Goal: Task Accomplishment & Management: Manage account settings

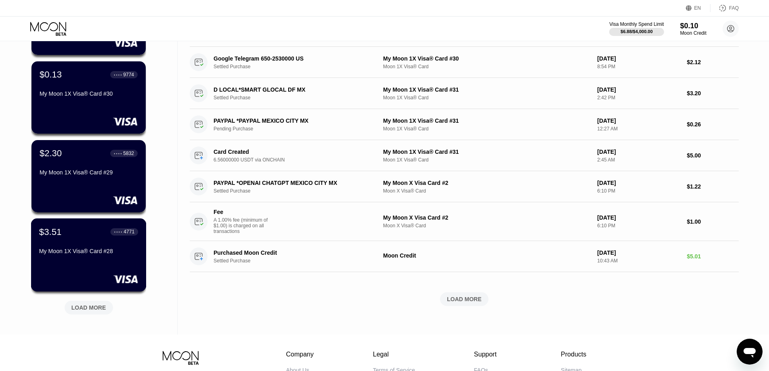
scroll to position [202, 0]
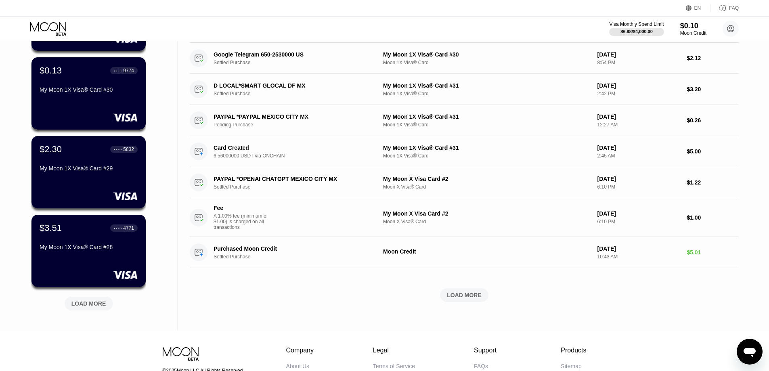
click at [92, 299] on div "LOAD MORE" at bounding box center [89, 304] width 48 height 14
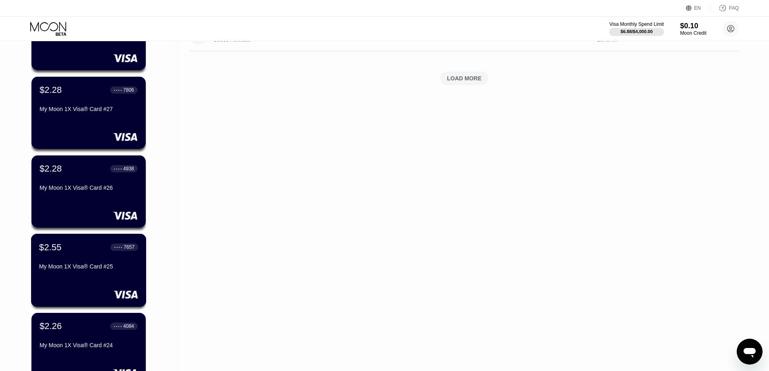
scroll to position [484, 0]
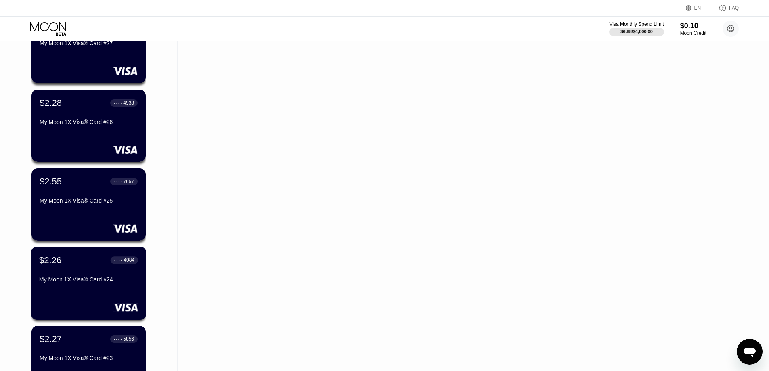
click at [88, 281] on div "My Moon 1X Visa® Card #24" at bounding box center [88, 279] width 99 height 6
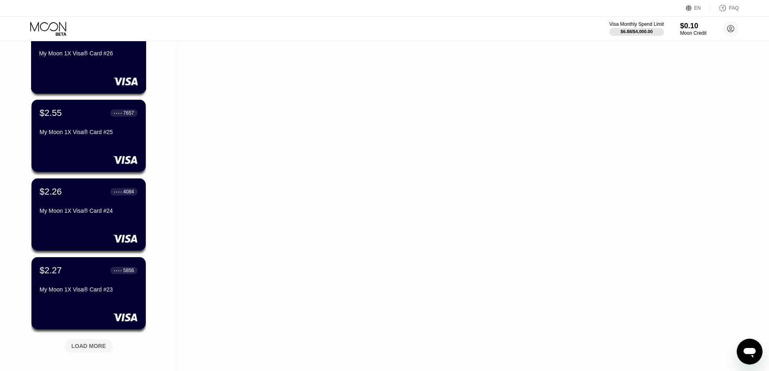
scroll to position [559, 0]
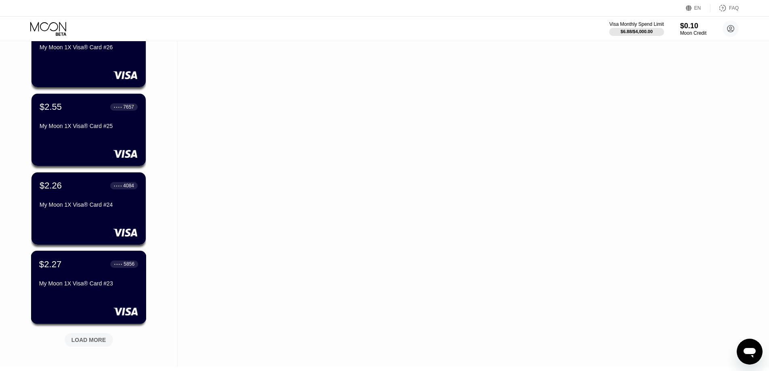
click at [98, 269] on div "$2.27 ● ● ● ● 5856" at bounding box center [88, 264] width 99 height 10
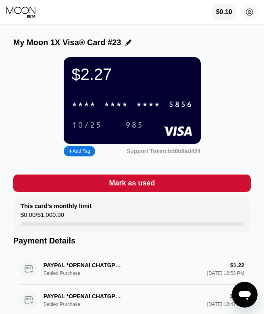
click at [130, 108] on div "* * * * * * * * * * * * 5856" at bounding box center [132, 104] width 131 height 17
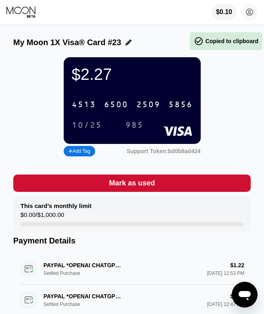
click at [130, 108] on div "[CREDIT_CARD_NUMBER]" at bounding box center [132, 104] width 131 height 17
click at [98, 128] on div "10/25" at bounding box center [87, 125] width 30 height 9
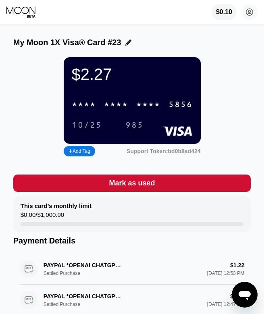
drag, startPoint x: 97, startPoint y: 128, endPoint x: 2, endPoint y: 124, distance: 95.4
click at [97, 128] on div "10/25" at bounding box center [87, 125] width 30 height 9
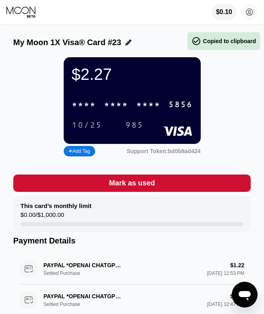
click at [127, 127] on div "985" at bounding box center [135, 125] width 18 height 9
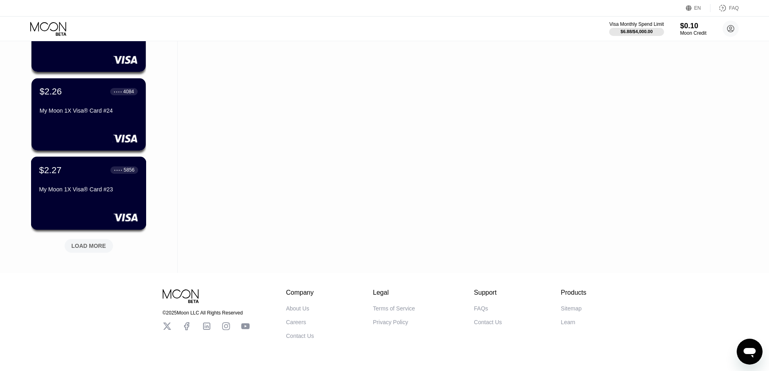
scroll to position [680, 0]
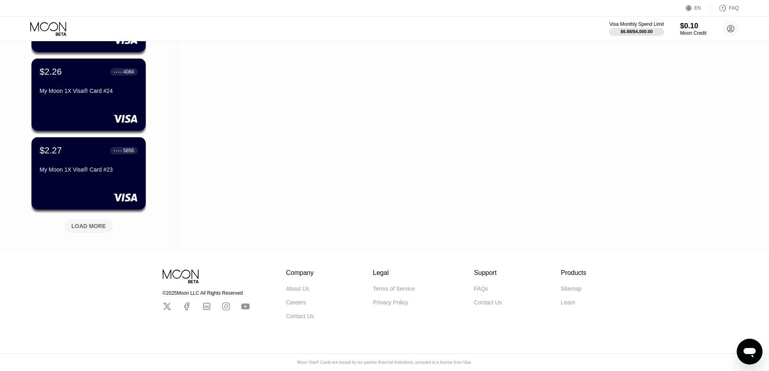
click at [88, 222] on div "LOAD MORE" at bounding box center [88, 225] width 35 height 7
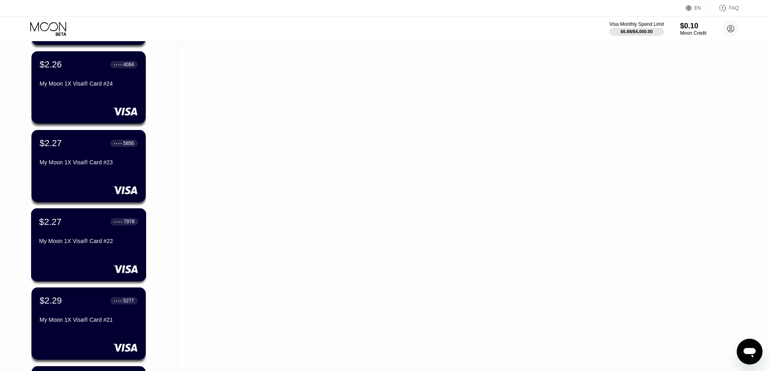
click at [94, 238] on div "$2.27 ● ● ● ● 7978 My Moon 1X Visa® Card #22" at bounding box center [88, 231] width 99 height 31
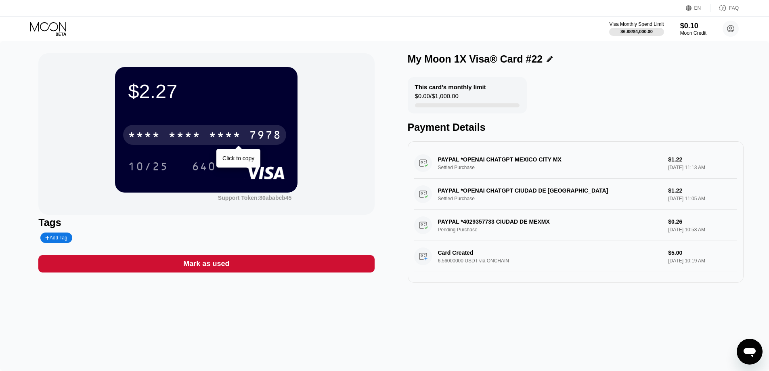
click at [210, 126] on div "* * * * * * * * * * * * 7978" at bounding box center [204, 135] width 163 height 20
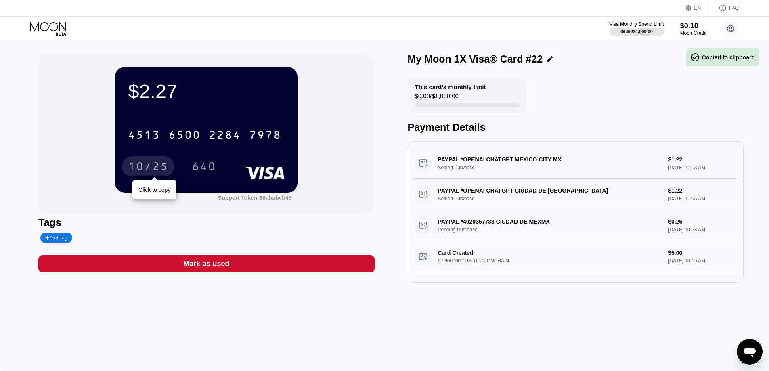
click at [153, 165] on div "10/25" at bounding box center [148, 167] width 40 height 13
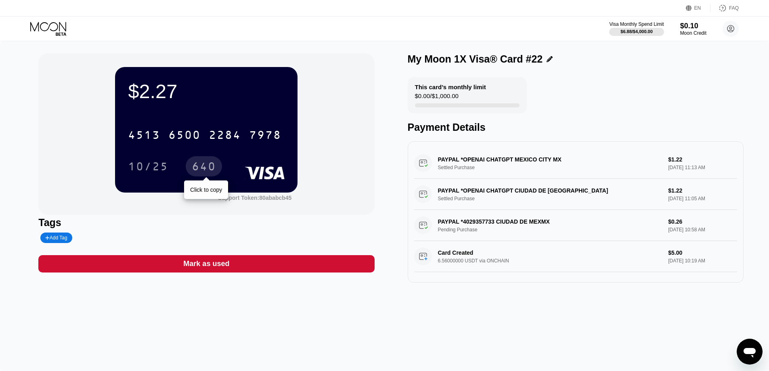
click at [211, 161] on div "640" at bounding box center [204, 166] width 36 height 20
